Goal: Information Seeking & Learning: Learn about a topic

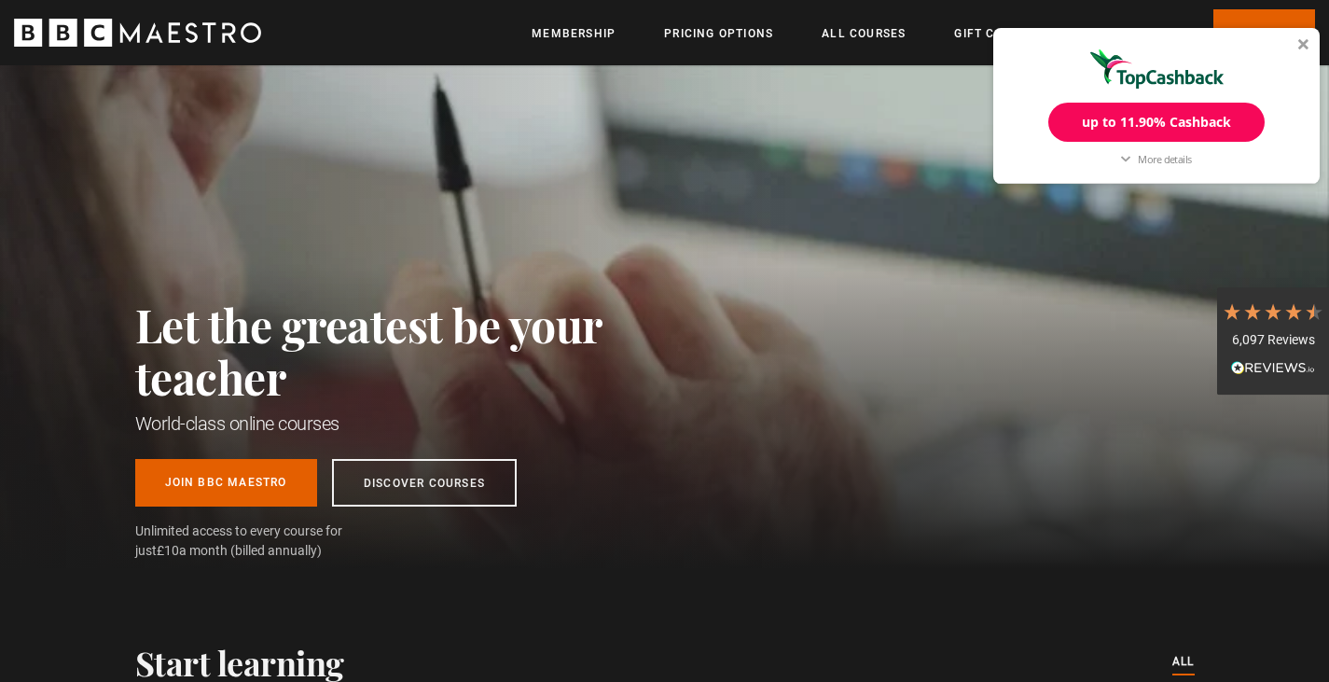
scroll to position [0, 489]
click at [1303, 39] on div at bounding box center [1303, 43] width 11 height 11
click at [870, 35] on link "All Courses" at bounding box center [864, 33] width 84 height 19
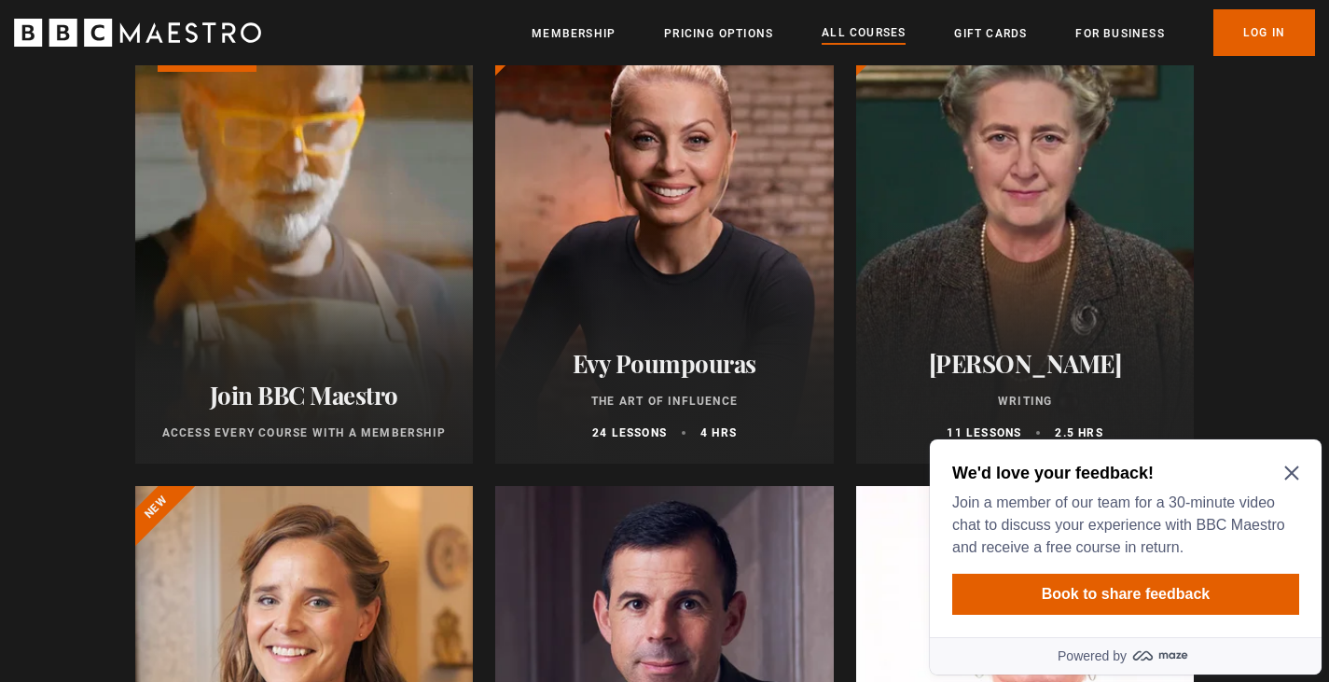
click at [1293, 471] on icon "Close Maze Prompt" at bounding box center [1291, 473] width 14 height 14
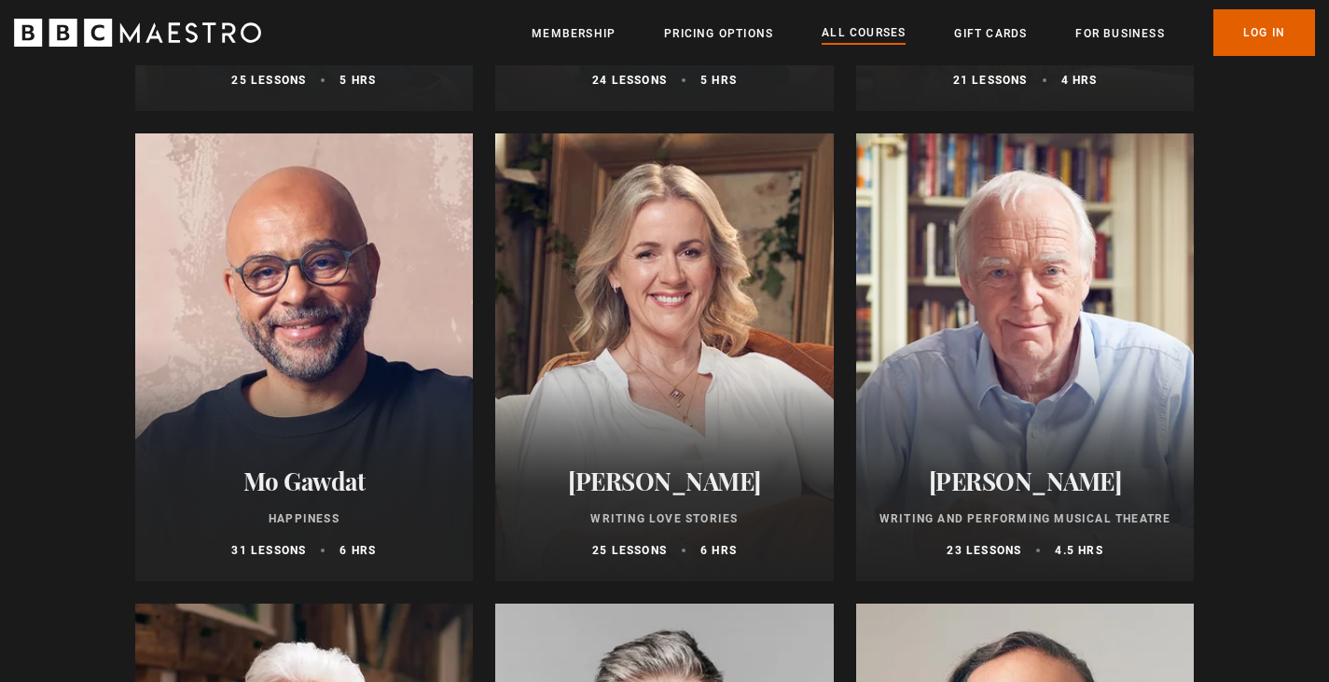
scroll to position [3544, 0]
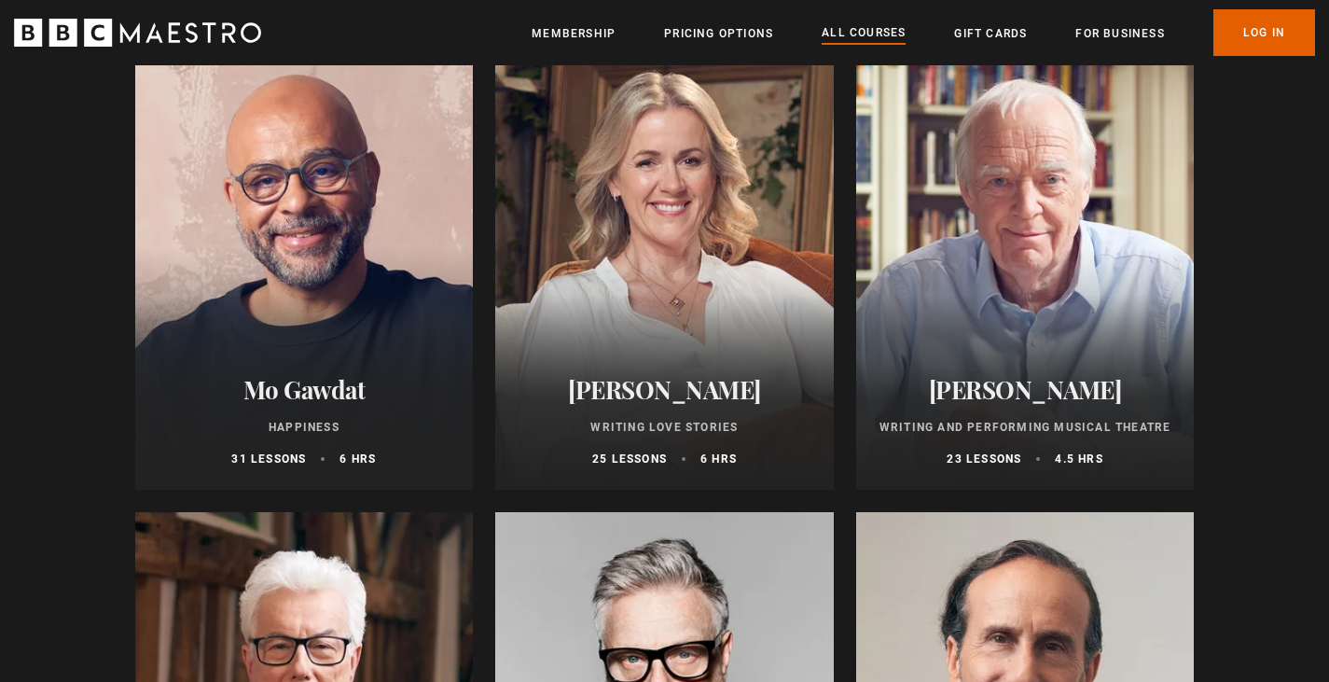
click at [234, 397] on h2 "Mo Gawdat" at bounding box center [305, 389] width 294 height 29
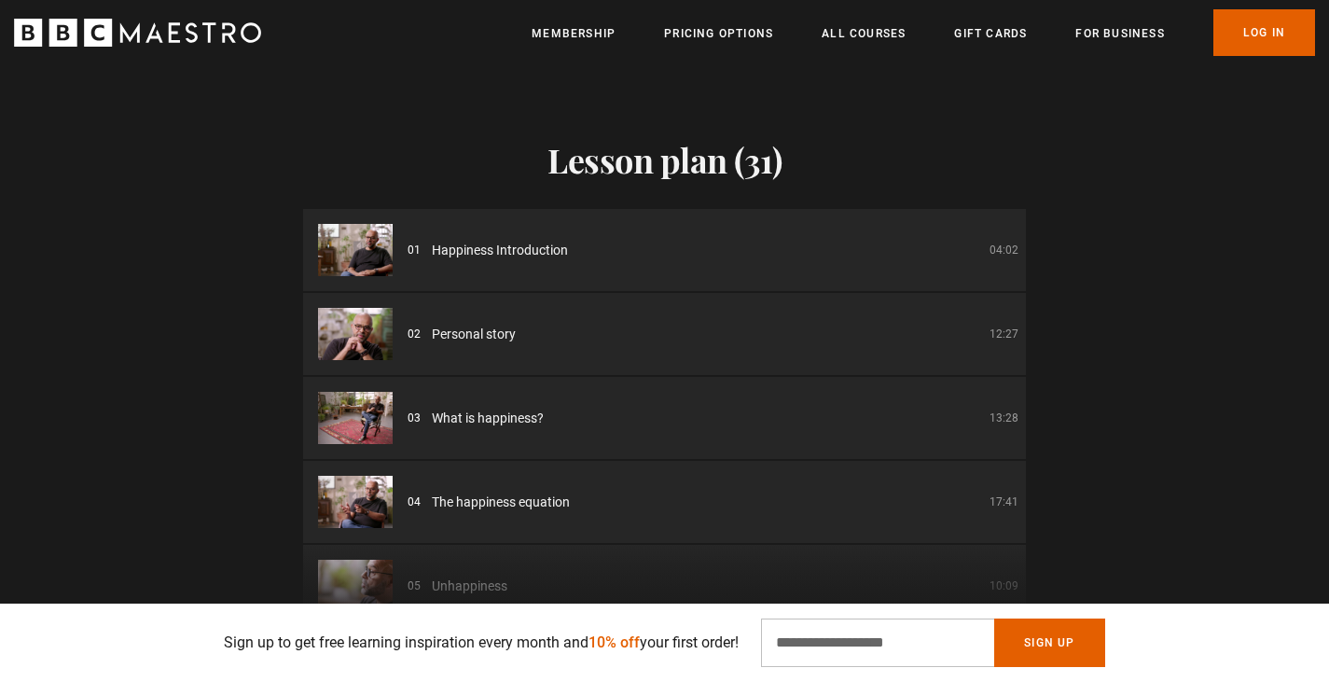
scroll to position [2518, 0]
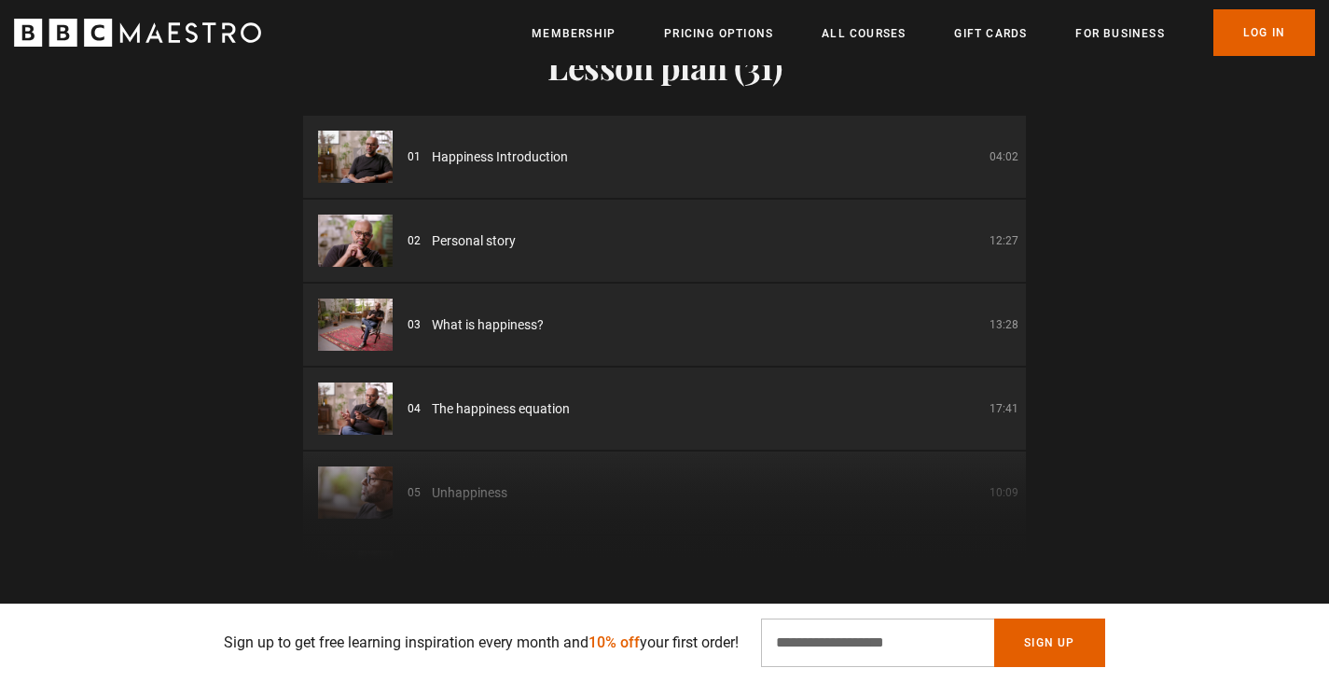
click at [509, 158] on span "Happiness Introduction" at bounding box center [500, 157] width 136 height 20
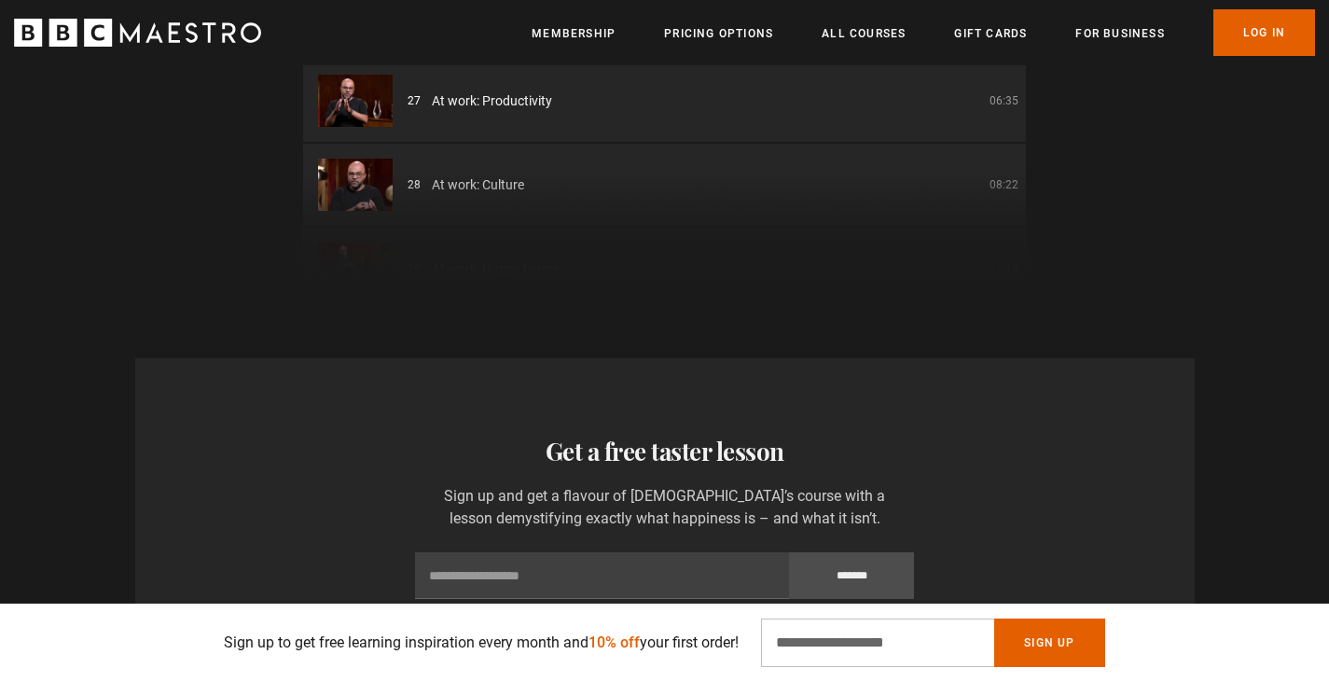
scroll to position [0, 244]
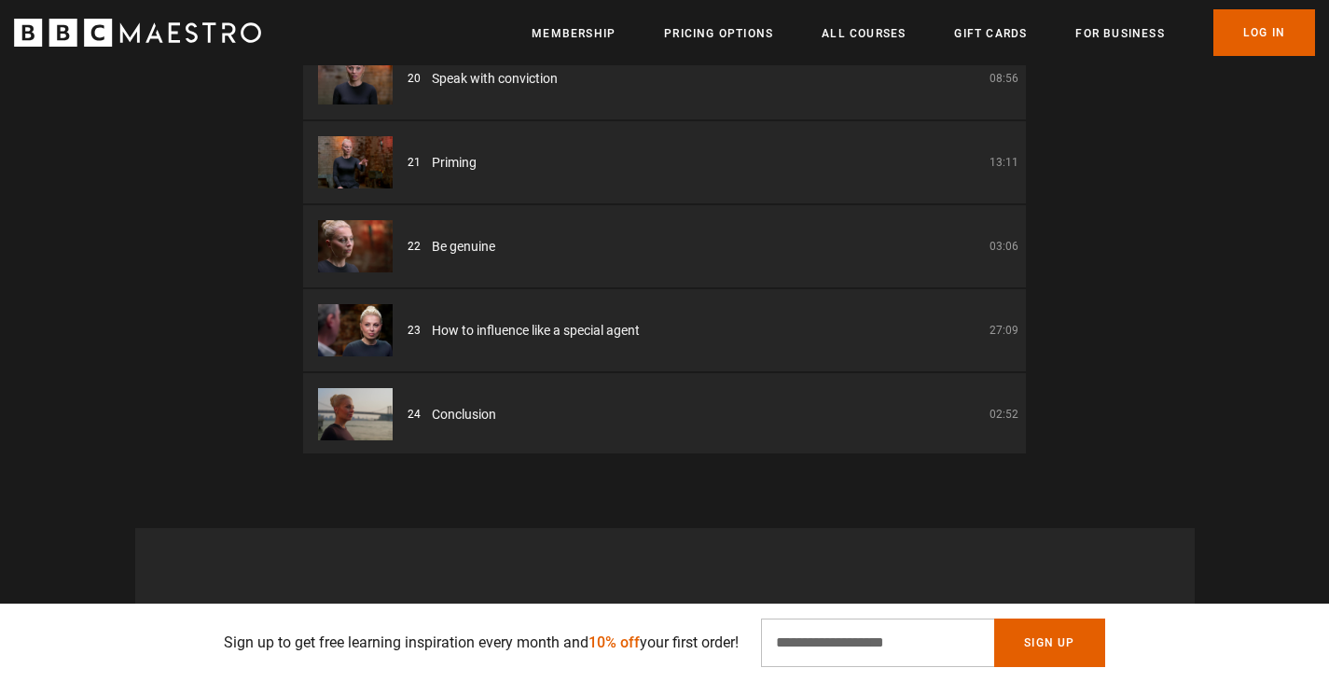
scroll to position [1565, 0]
click at [1195, 250] on div "Lesson plan (24) 01 Introduction 05:01 02 Part one: understanding you 02:30 03 …" at bounding box center [664, 157] width 1329 height 591
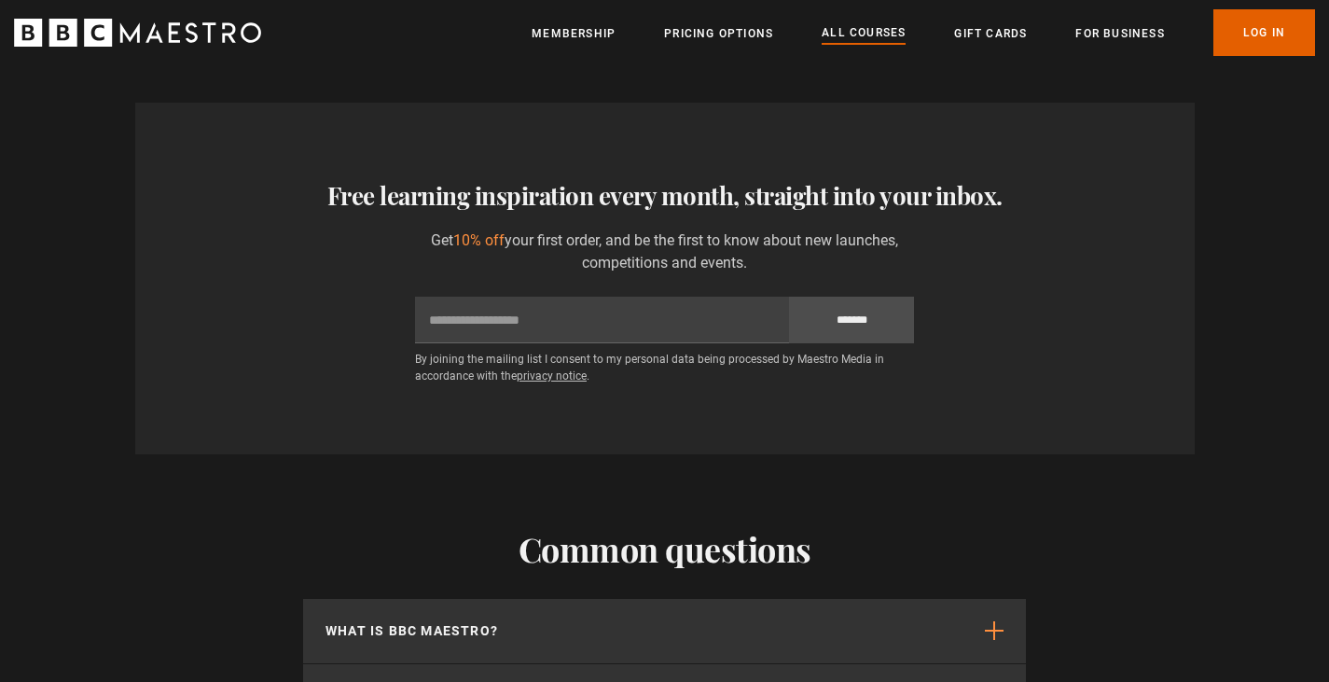
scroll to position [7928, 0]
